Goal: Task Accomplishment & Management: Manage account settings

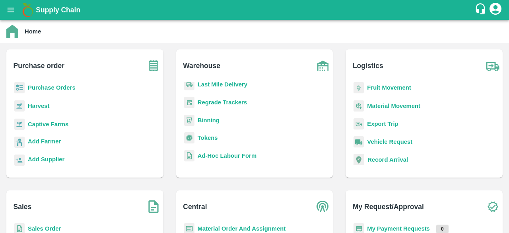
scroll to position [91, 0]
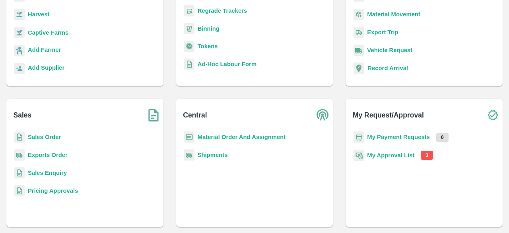
click at [402, 157] on b "My Approval List" at bounding box center [390, 155] width 47 height 6
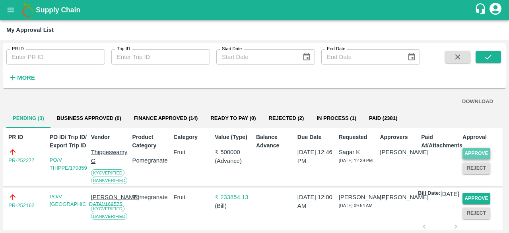
click at [469, 155] on button "Approve" at bounding box center [477, 154] width 28 height 12
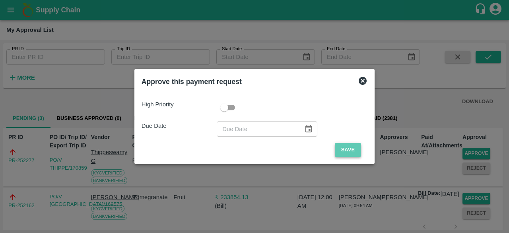
click at [346, 150] on button "Save" at bounding box center [348, 150] width 26 height 14
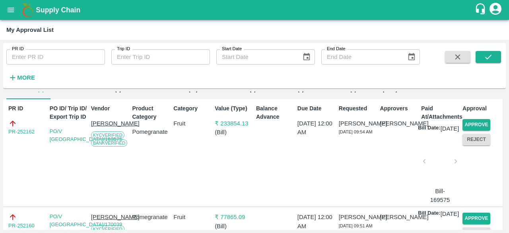
scroll to position [2, 0]
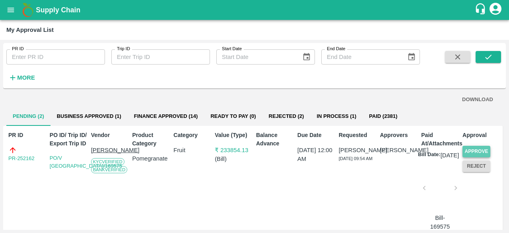
click at [471, 150] on button "Approve" at bounding box center [477, 152] width 28 height 12
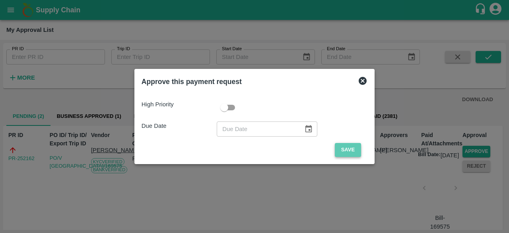
click at [347, 147] on button "Save" at bounding box center [348, 150] width 26 height 14
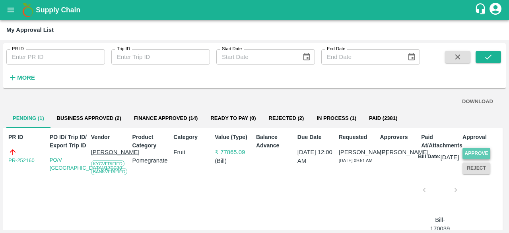
click at [475, 152] on button "Approve" at bounding box center [477, 154] width 28 height 12
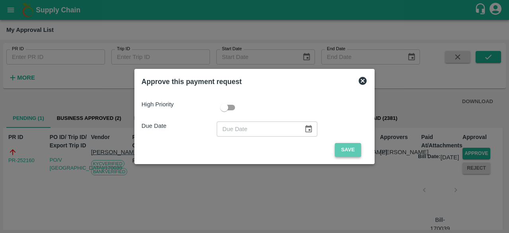
click at [339, 148] on button "Save" at bounding box center [348, 150] width 26 height 14
